Goal: Register for event/course

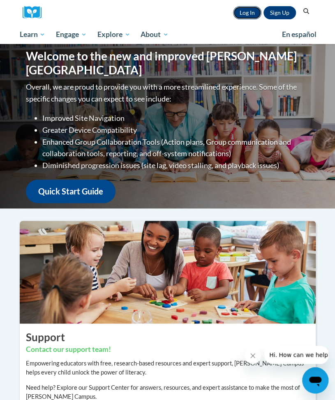
click at [245, 9] on link "Log In" at bounding box center [247, 12] width 28 height 13
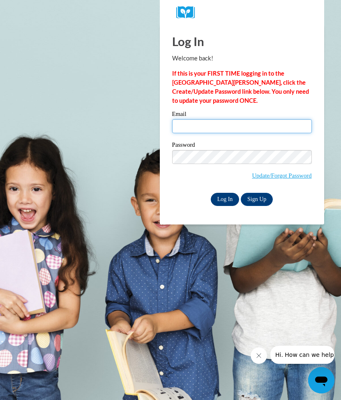
type input "abuell10@ivytech.edu"
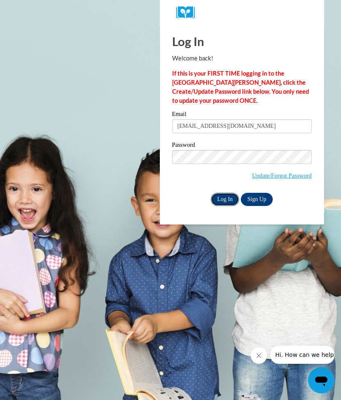
click at [225, 198] on input "Log In" at bounding box center [225, 199] width 29 height 13
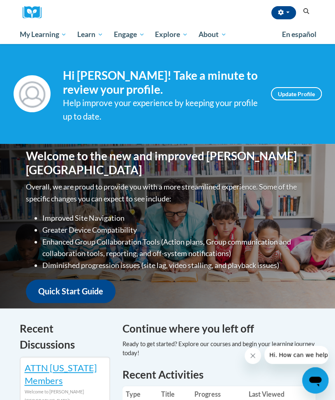
click at [307, 9] on icon "Search" at bounding box center [305, 11] width 7 height 6
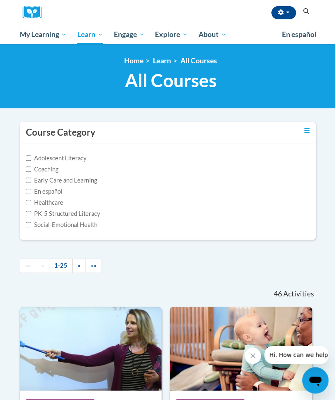
click at [306, 10] on icon "Search" at bounding box center [305, 11] width 7 height 6
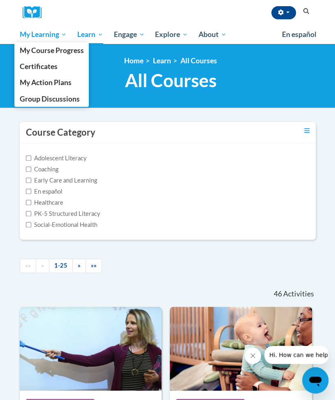
click at [37, 36] on span "My Learning" at bounding box center [42, 35] width 47 height 10
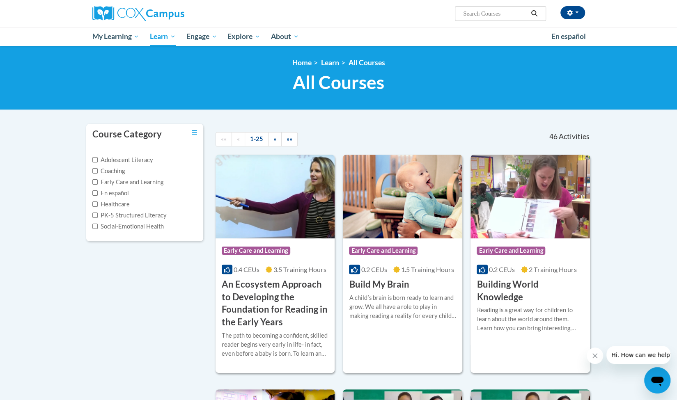
click at [334, 13] on input "Search..." at bounding box center [495, 14] width 66 height 10
click at [334, 12] on input "assessing" at bounding box center [495, 14] width 66 height 10
type input "assessing our students"
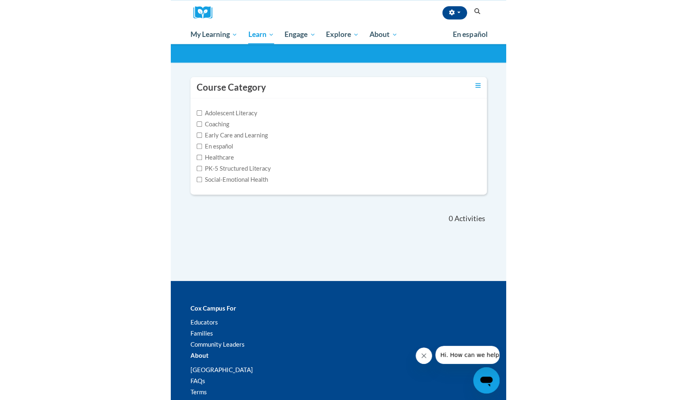
scroll to position [35, 0]
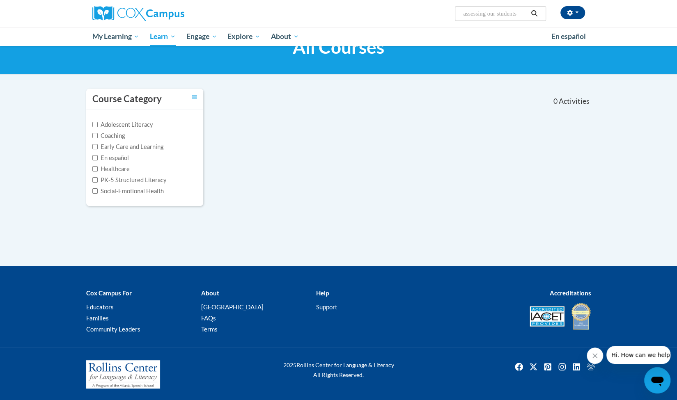
click at [508, 16] on input "assessing our students" at bounding box center [495, 14] width 66 height 10
type input "data driven instruction"
click at [533, 17] on button "Search" at bounding box center [534, 14] width 12 height 10
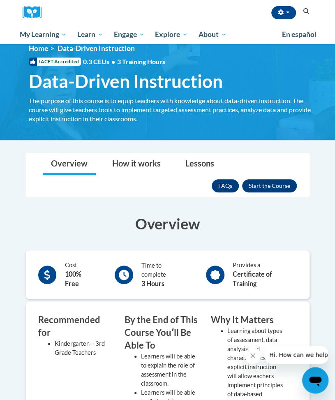
scroll to position [11, 0]
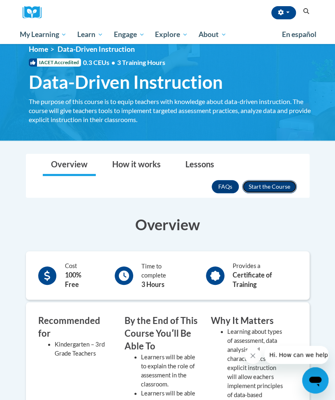
click at [258, 188] on button "Enroll" at bounding box center [269, 186] width 55 height 13
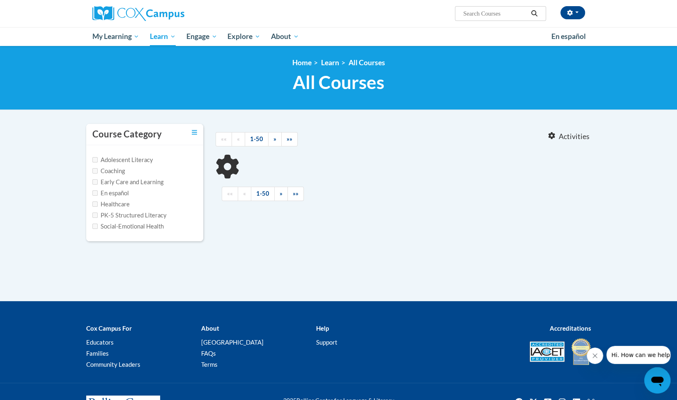
type input "data driven instruction"
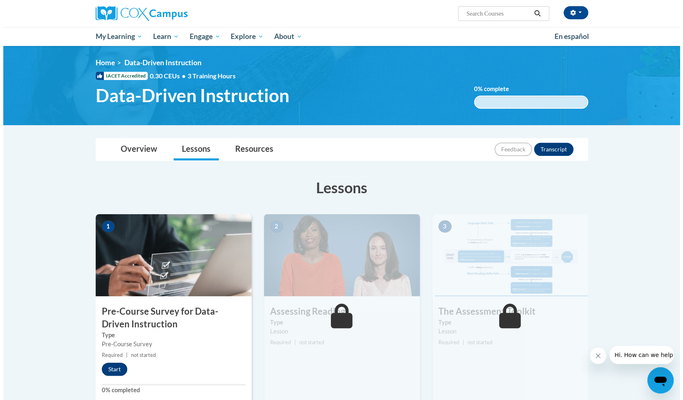
scroll to position [244, 0]
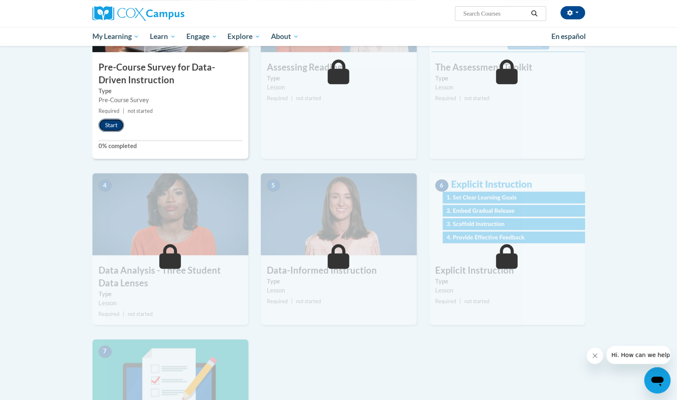
click at [110, 128] on button "Start" at bounding box center [111, 125] width 25 height 13
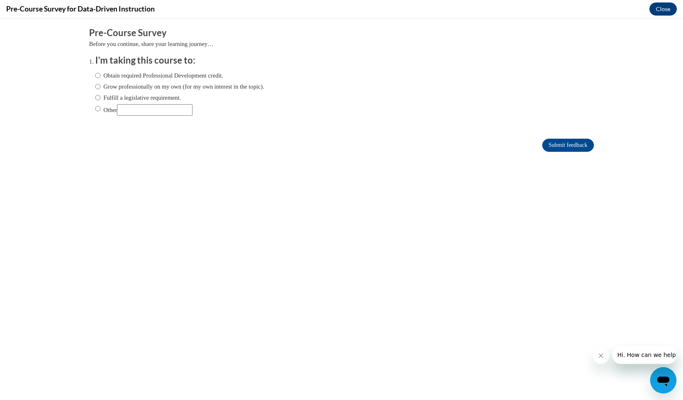
scroll to position [0, 0]
click at [334, 148] on input "Submit feedback" at bounding box center [568, 145] width 52 height 13
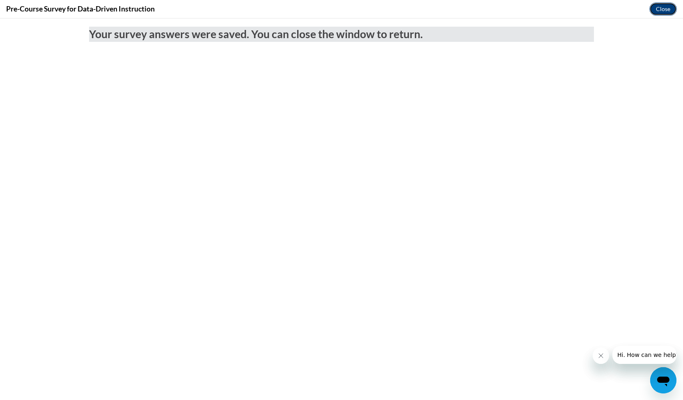
click at [334, 11] on button "Close" at bounding box center [664, 8] width 28 height 13
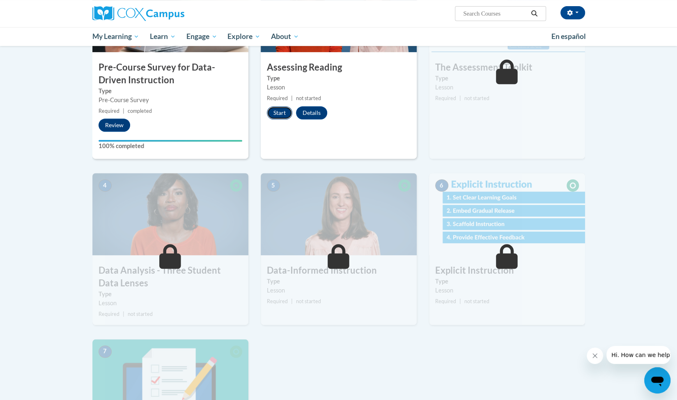
click at [277, 113] on button "Start" at bounding box center [279, 112] width 25 height 13
